Goal: Task Accomplishment & Management: Use online tool/utility

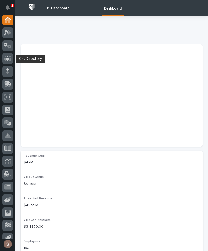
click at [10, 62] on div at bounding box center [7, 58] width 11 height 11
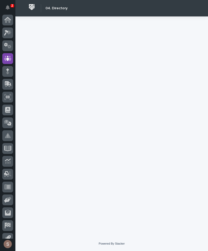
scroll to position [20, 0]
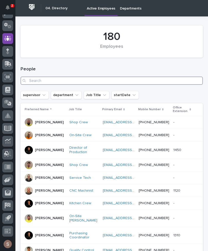
click at [176, 82] on input "Search" at bounding box center [112, 81] width 182 height 8
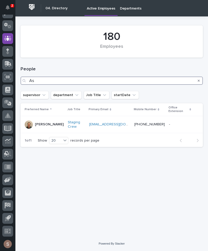
type input "A"
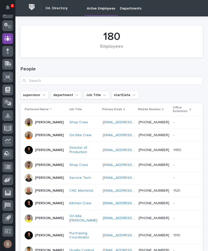
click at [10, 64] on icon at bounding box center [7, 64] width 7 height 6
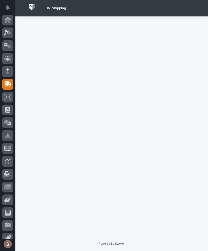
scroll to position [20, 0]
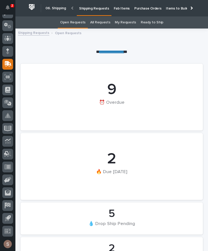
click at [33, 34] on link "Shipping Requests" at bounding box center [33, 33] width 31 height 6
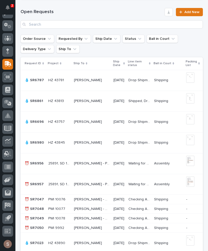
scroll to position [340, 0]
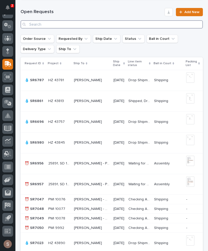
click at [139, 21] on input "Search" at bounding box center [112, 24] width 182 height 8
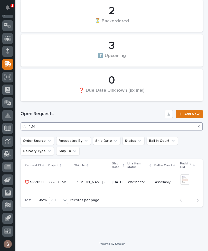
scroll to position [237, 0]
type input "104"
click at [130, 113] on h1 "Open Requests" at bounding box center [92, 114] width 142 height 6
click at [93, 184] on p "[PERSON_NAME] - REAL STEEL MANUFACTURING" at bounding box center [92, 181] width 35 height 5
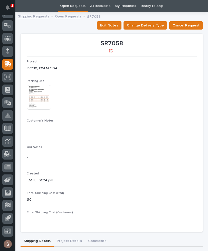
click at [47, 95] on img at bounding box center [39, 97] width 25 height 25
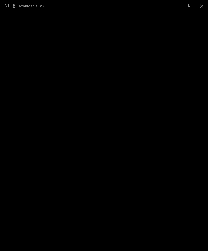
click at [200, 6] on button "Close gallery" at bounding box center [201, 6] width 13 height 12
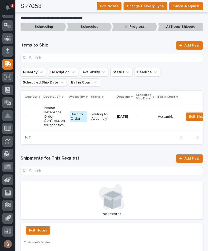
scroll to position [327, 0]
click at [189, 157] on span "Add New" at bounding box center [192, 159] width 15 height 4
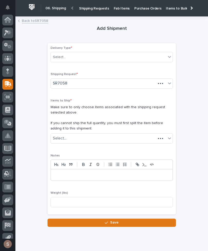
scroll to position [20, 0]
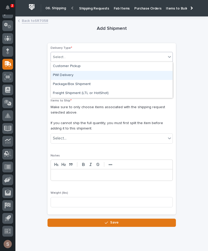
click at [102, 76] on div "PWI Delivery" at bounding box center [112, 75] width 122 height 9
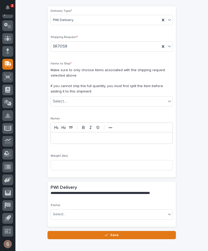
scroll to position [37, 0]
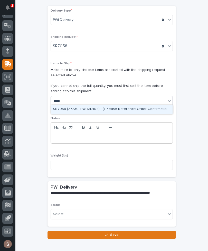
click at [138, 109] on div "SR7058 (27230, PWI MD104) - () Please Reference Order Confirmation for specific…" at bounding box center [112, 109] width 122 height 9
type input "****"
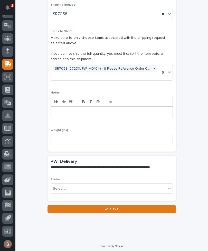
scroll to position [69, 0]
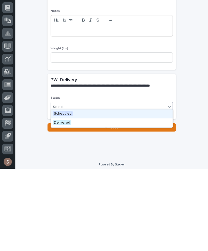
click at [90, 192] on div "Scheduled" at bounding box center [112, 196] width 122 height 9
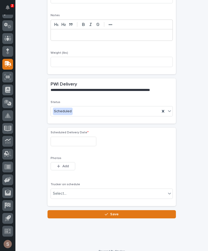
scroll to position [147, 0]
click at [80, 137] on input "text" at bounding box center [74, 141] width 46 height 10
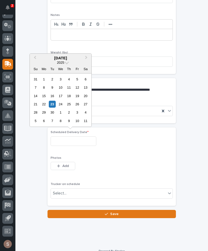
click at [52, 103] on div "23" at bounding box center [52, 104] width 7 height 7
type input "**********"
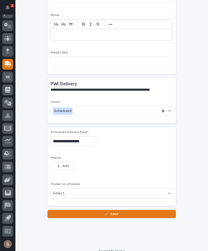
click at [68, 165] on span "Add" at bounding box center [65, 166] width 6 height 5
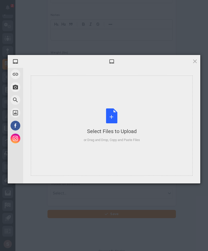
click at [131, 123] on div "Select Files to Upload or Drag and Drop, Copy and Paste Files" at bounding box center [112, 125] width 56 height 34
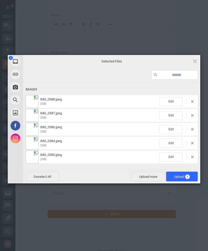
click at [185, 176] on span "Upload 5" at bounding box center [182, 177] width 16 height 4
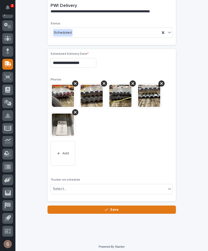
scroll to position [225, 0]
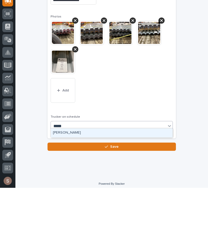
click at [82, 192] on div "[PERSON_NAME]" at bounding box center [112, 196] width 122 height 9
type input "*****"
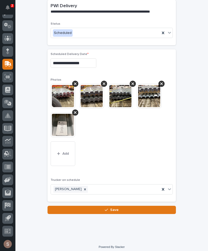
click at [121, 206] on button "Save" at bounding box center [112, 210] width 129 height 8
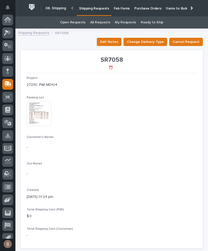
scroll to position [20, 0]
